Goal: Information Seeking & Learning: Learn about a topic

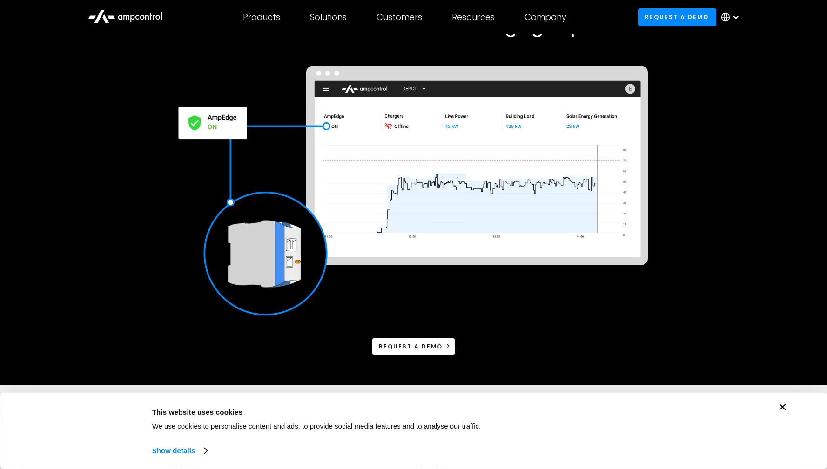
scroll to position [102, 0]
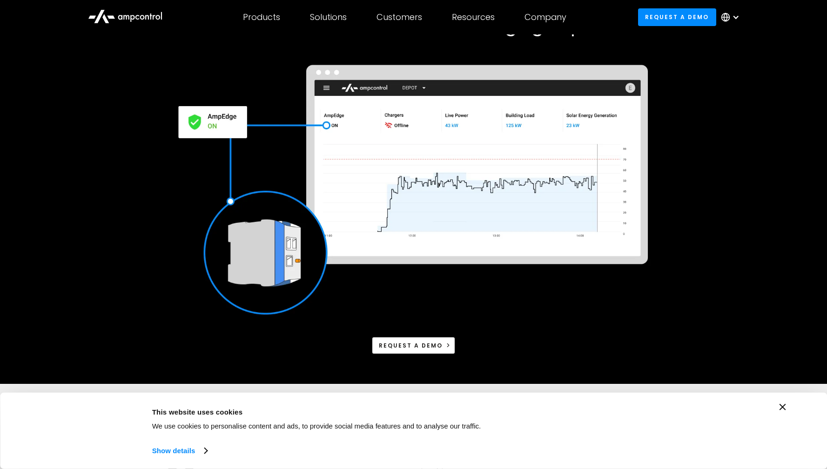
click at [211, 120] on img at bounding box center [413, 190] width 481 height 263
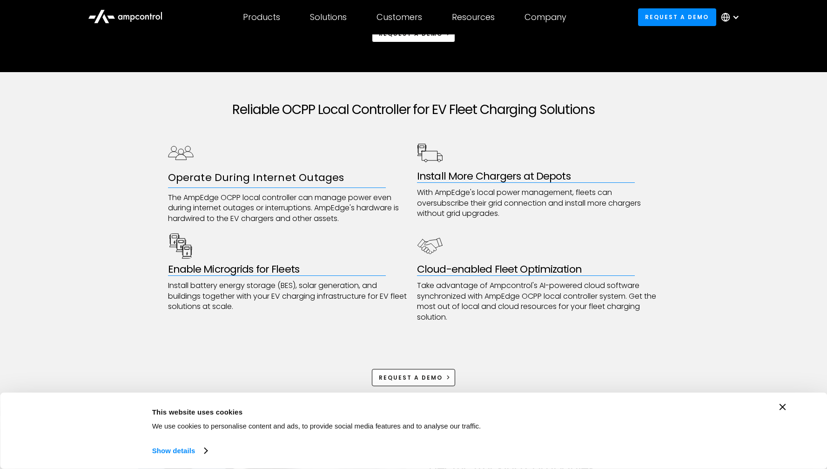
scroll to position [420, 0]
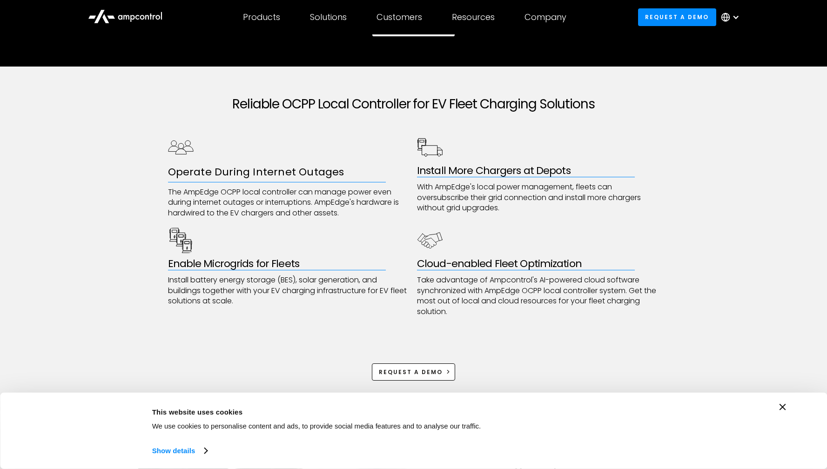
click at [219, 175] on h3 "Operate During Internet Outages" at bounding box center [289, 172] width 243 height 14
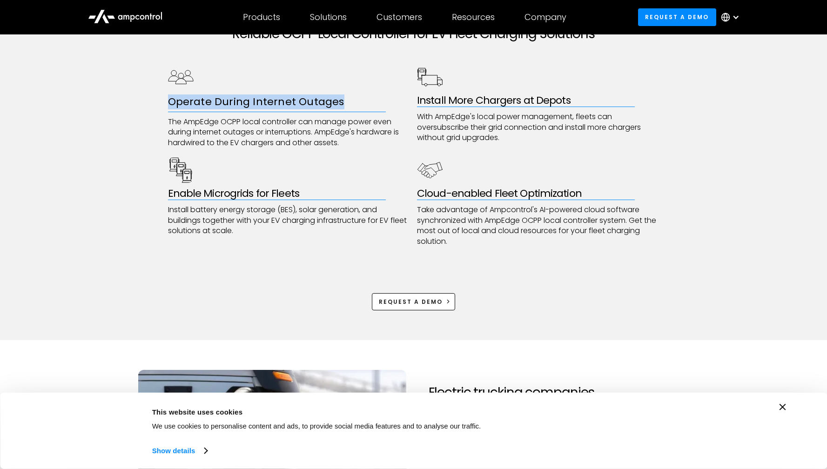
scroll to position [495, 0]
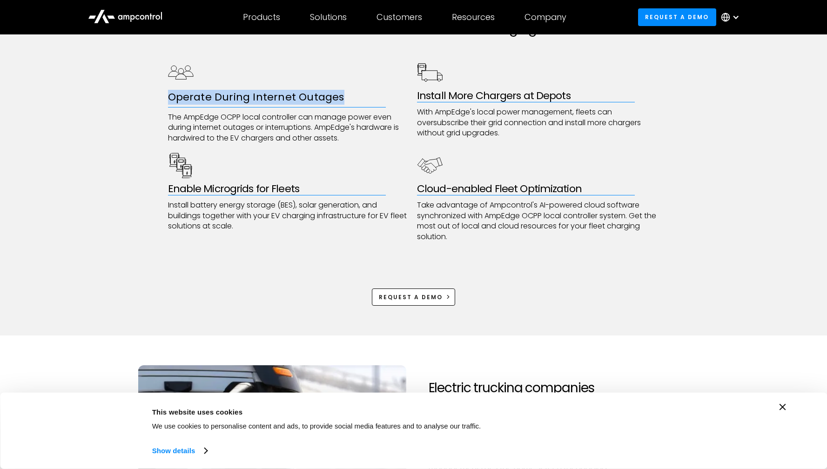
click at [400, 146] on div "Operate During Internet Outages The AmpEdge OCPP local controller can manage po…" at bounding box center [414, 151] width 492 height 183
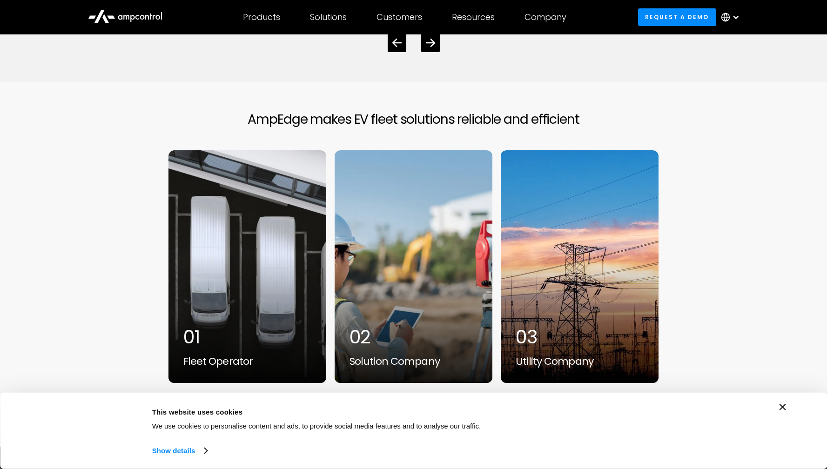
scroll to position [2774, 0]
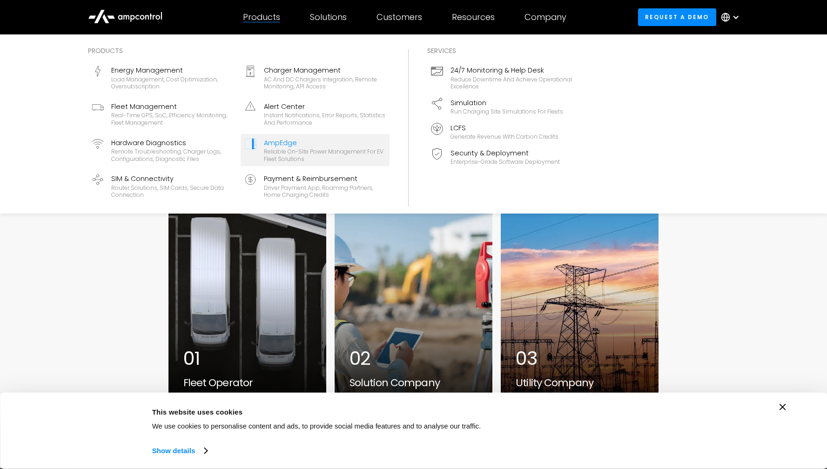
click at [342, 152] on div "Reliable On-site Power Management for EV Fleet Solutions" at bounding box center [325, 155] width 122 height 14
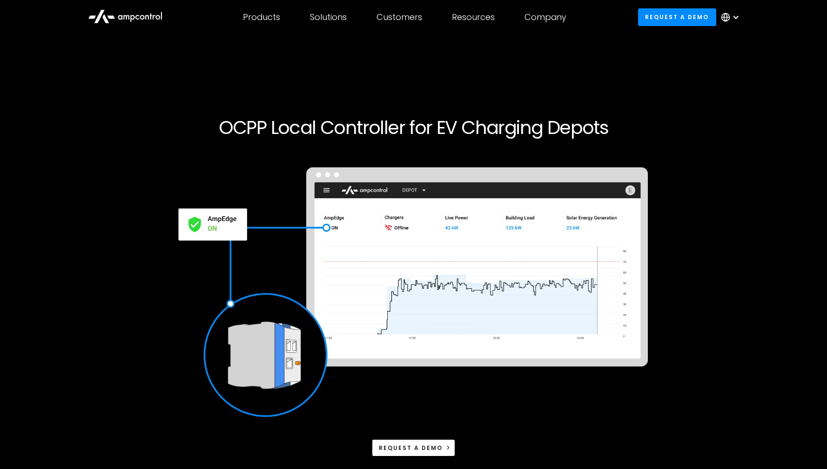
click at [362, 151] on div at bounding box center [414, 150] width 566 height 22
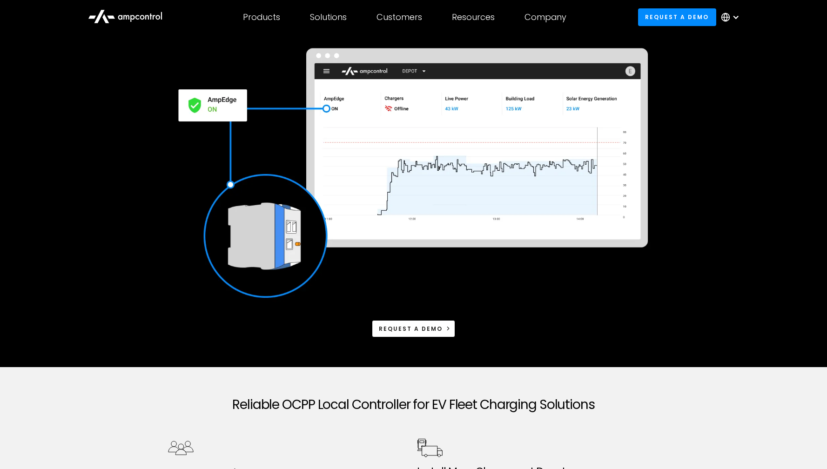
scroll to position [122, 0]
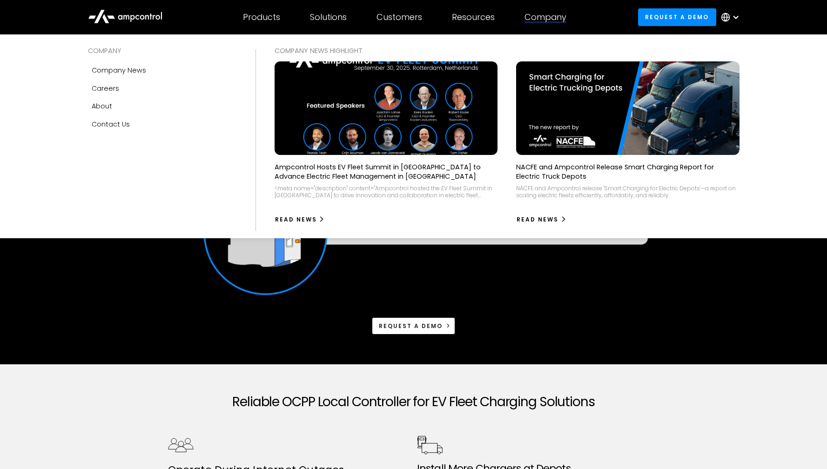
click at [544, 14] on div "Company" at bounding box center [546, 17] width 42 height 10
click at [501, 96] on div "Ampcontrol Hosts EV Fleet Summit in Rotterdam to Advance Electric Fleet Managem…" at bounding box center [386, 143] width 242 height 165
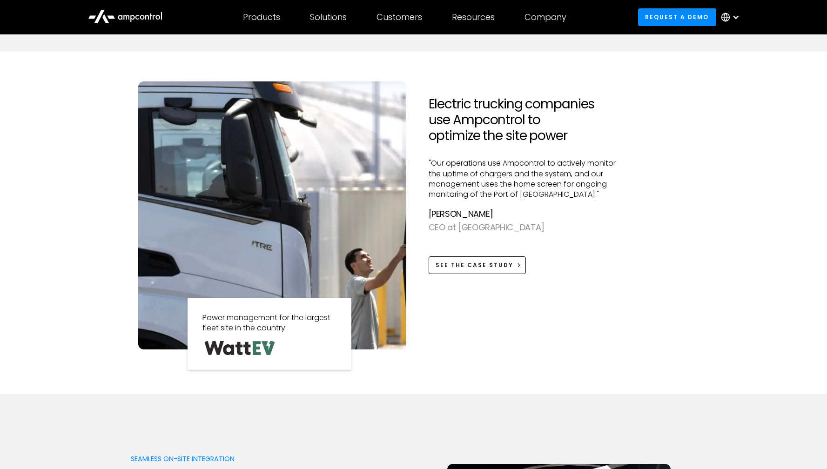
scroll to position [783, 0]
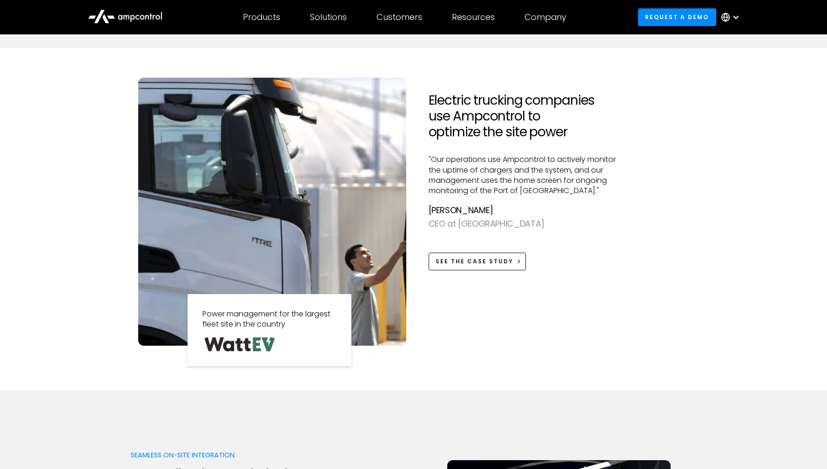
click at [557, 218] on div "CEO at [GEOGRAPHIC_DATA]" at bounding box center [529, 224] width 200 height 14
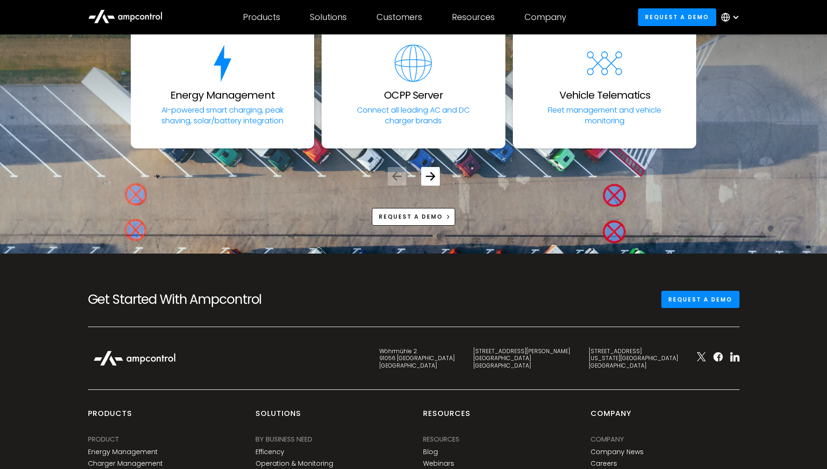
scroll to position [3537, 0]
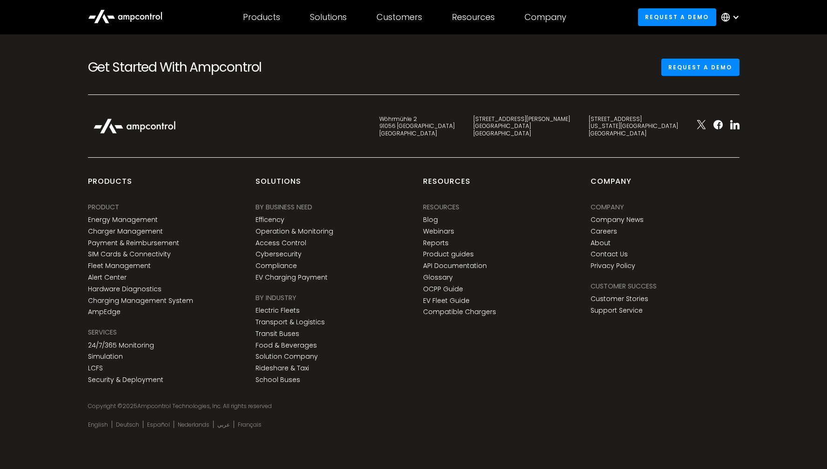
click at [570, 133] on div "C. de Eloy Gonzalo 27 28010 Madrid Spain" at bounding box center [521, 126] width 97 height 22
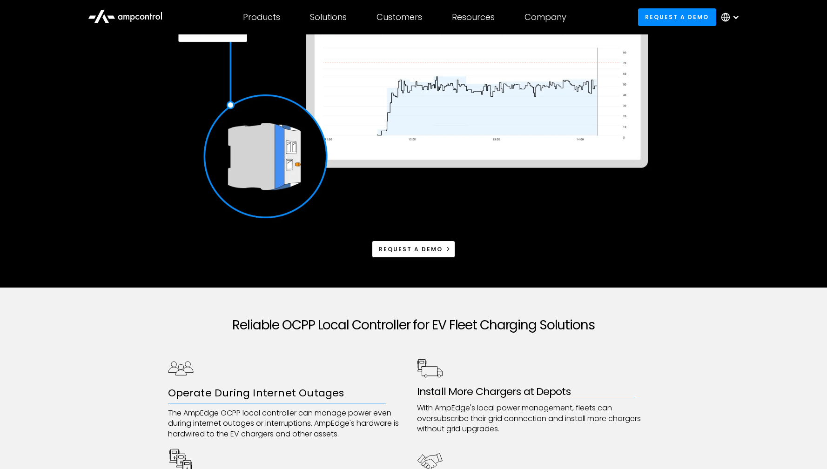
scroll to position [0, 0]
